Goal: Check status: Check status

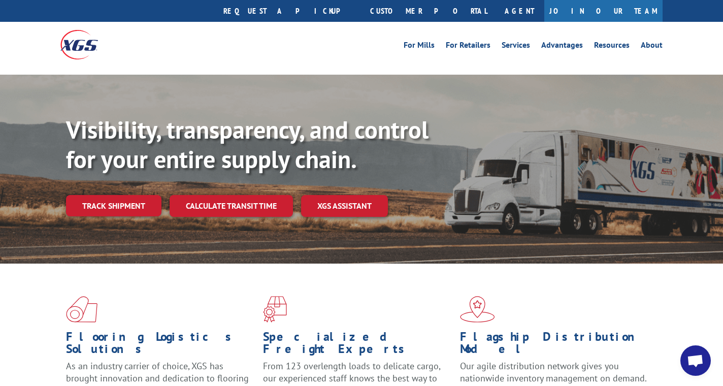
scroll to position [22, 0]
click at [118, 194] on link "Track shipment" at bounding box center [113, 204] width 95 height 21
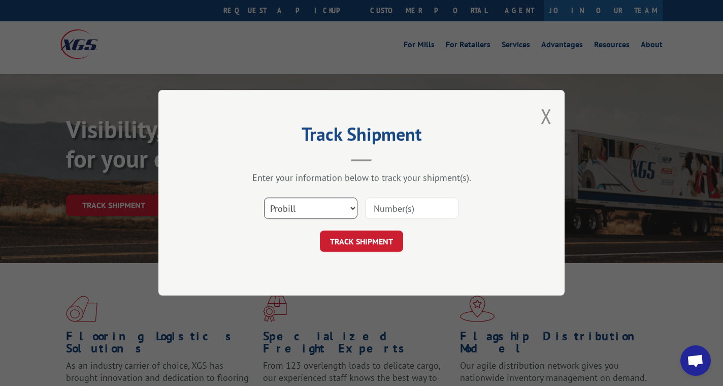
click at [312, 205] on select "Select category... Probill BOL PO" at bounding box center [310, 208] width 93 height 21
select select "po"
click at [264, 198] on select "Select category... Probill BOL PO" at bounding box center [310, 208] width 93 height 21
click at [386, 210] on input at bounding box center [411, 208] width 93 height 21
type input "96703"
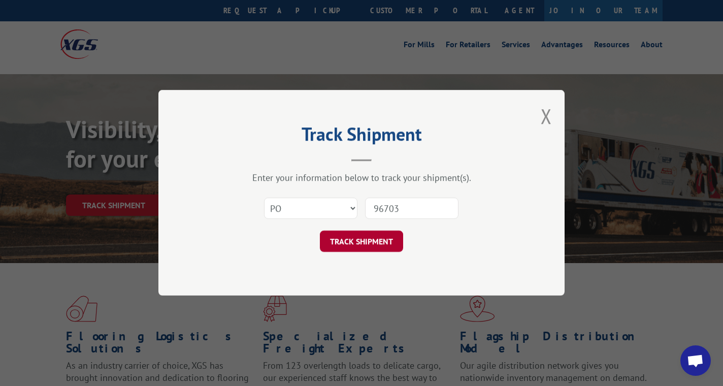
click at [370, 241] on button "TRACK SHIPMENT" at bounding box center [361, 241] width 83 height 21
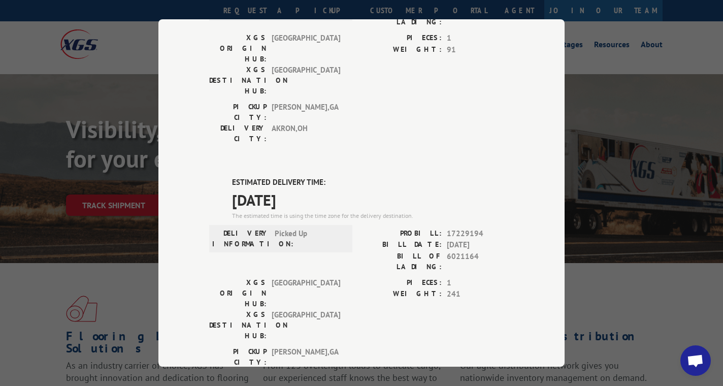
scroll to position [158, 0]
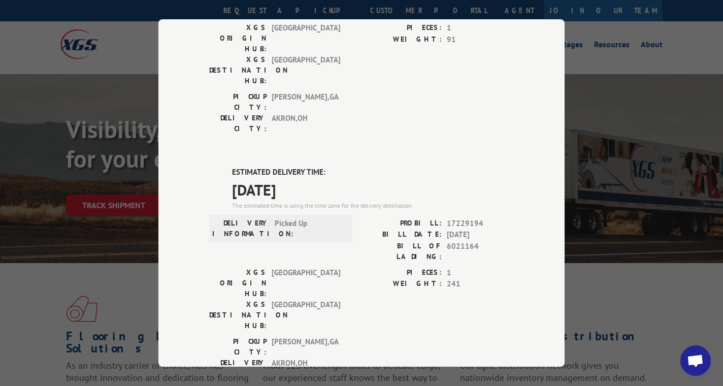
click at [620, 82] on div "Track Shipment DELIVERED DELIVERY INFORMATION: [DATE] 11:14 am [PERSON_NAME]: 1…" at bounding box center [361, 193] width 723 height 386
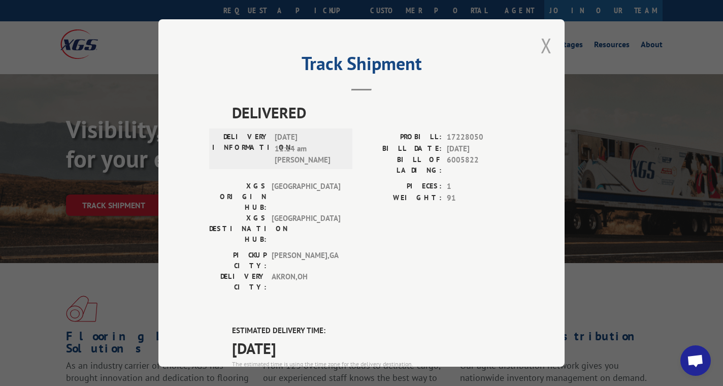
click at [543, 47] on button "Close modal" at bounding box center [546, 45] width 11 height 27
